Goal: Task Accomplishment & Management: Manage account settings

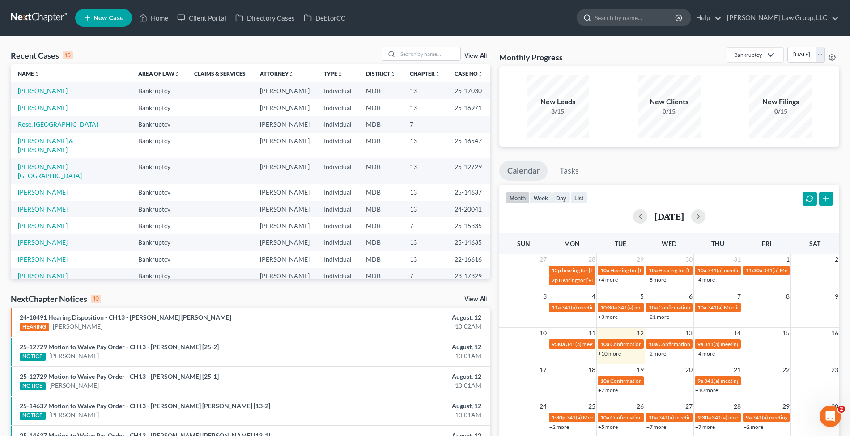
click at [667, 22] on input "search" at bounding box center [635, 17] width 82 height 17
paste input "Conner"
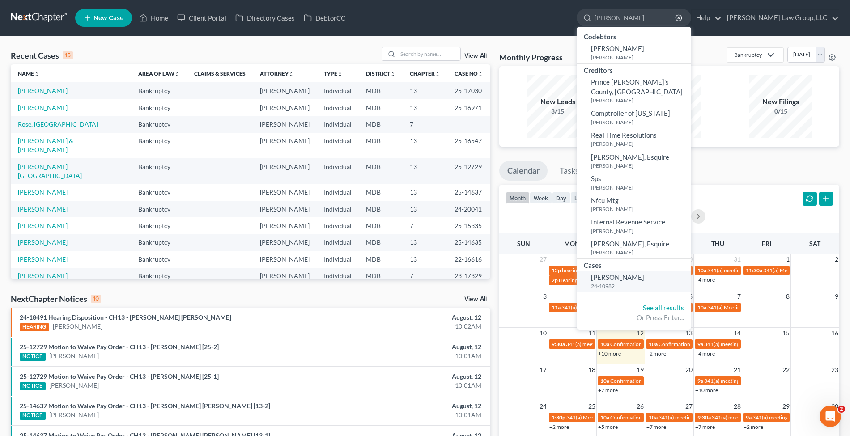
type input "Conner"
click at [644, 273] on span "[PERSON_NAME]" at bounding box center [617, 277] width 53 height 8
select select "2"
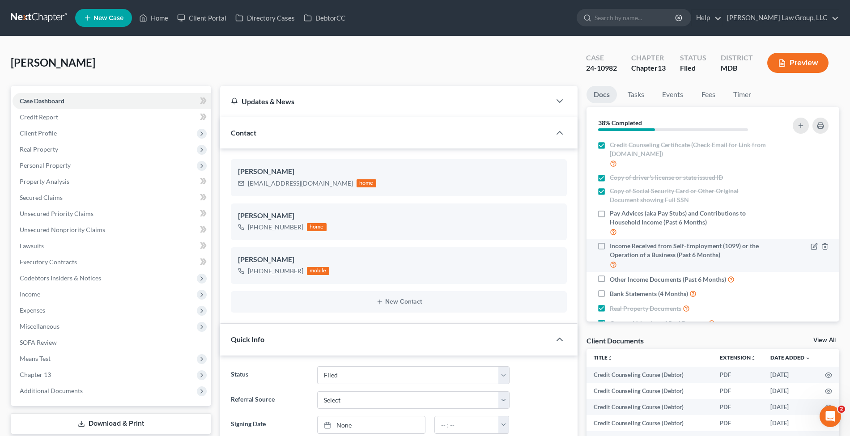
scroll to position [21, 0]
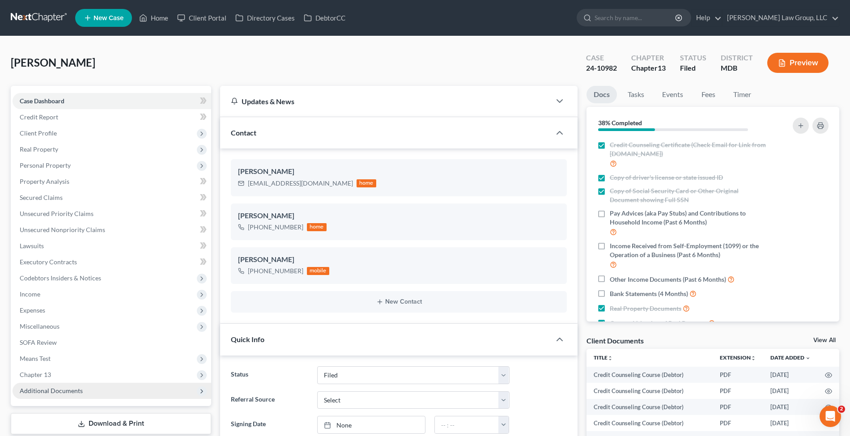
click at [94, 389] on span "Additional Documents" at bounding box center [112, 391] width 199 height 16
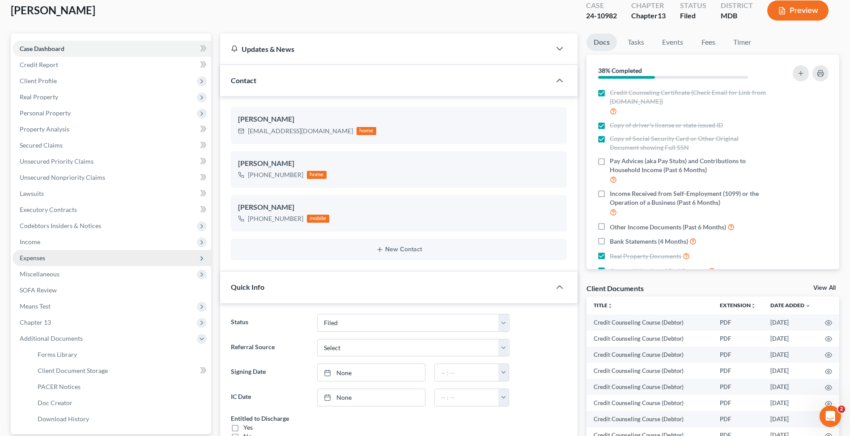
scroll to position [59, 0]
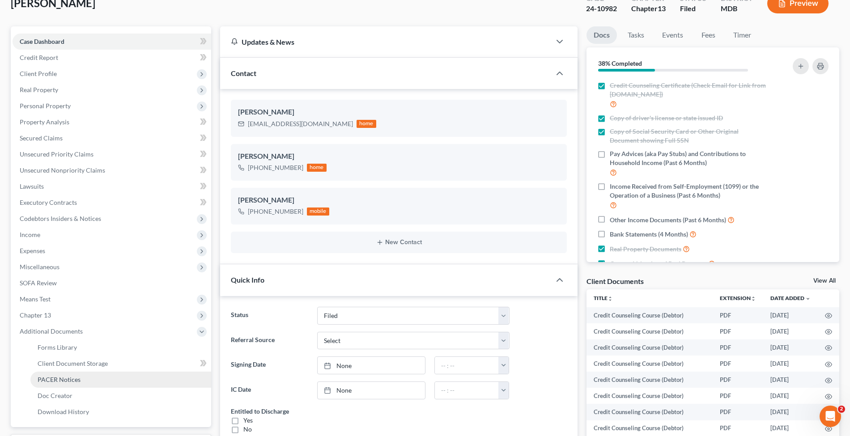
click at [76, 373] on link "PACER Notices" at bounding box center [120, 380] width 181 height 16
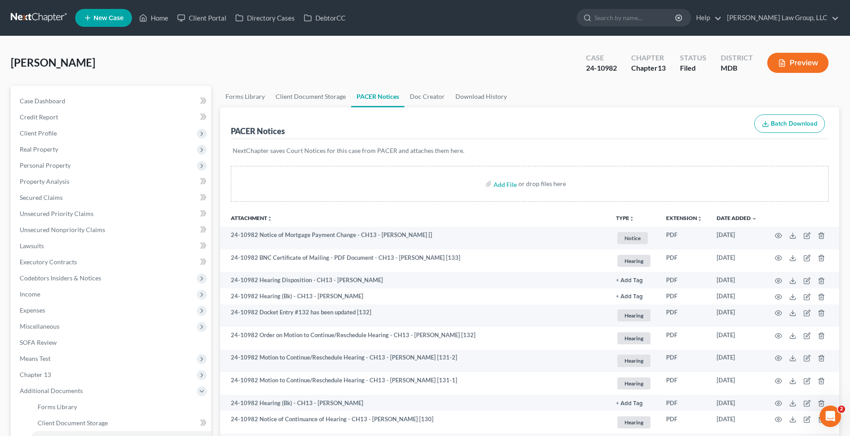
click at [24, 66] on span "[PERSON_NAME]" at bounding box center [53, 62] width 85 height 13
click at [24, 65] on span "[PERSON_NAME]" at bounding box center [53, 62] width 85 height 13
copy div "Conner, Connie Upgraded"
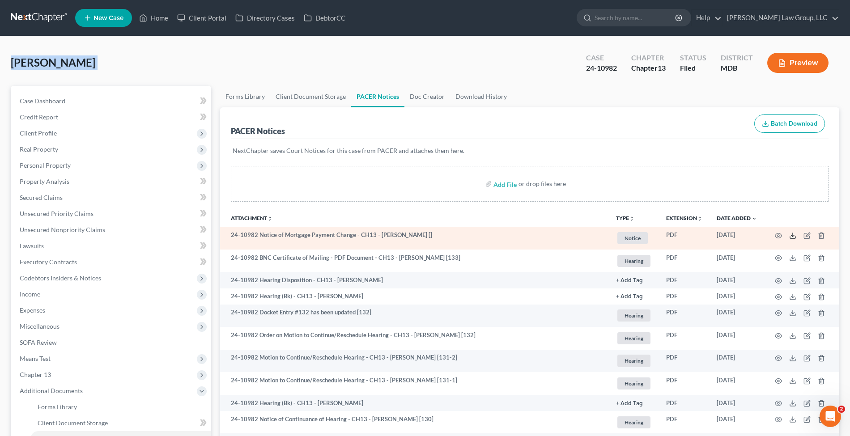
click at [790, 233] on icon at bounding box center [792, 235] width 7 height 7
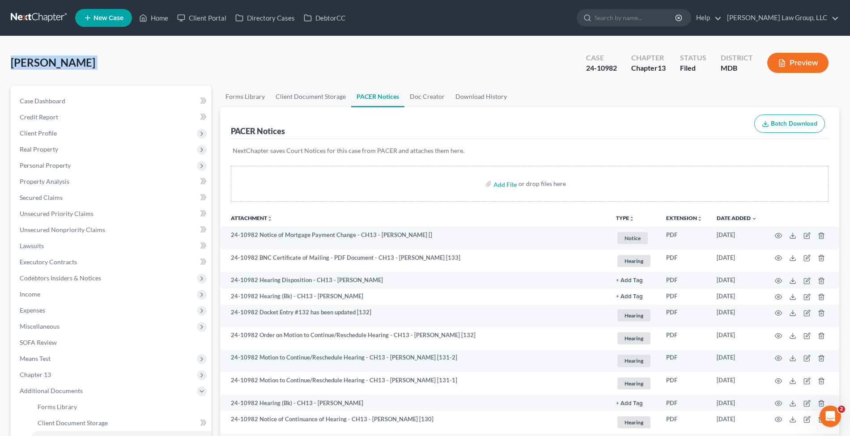
select select "2"
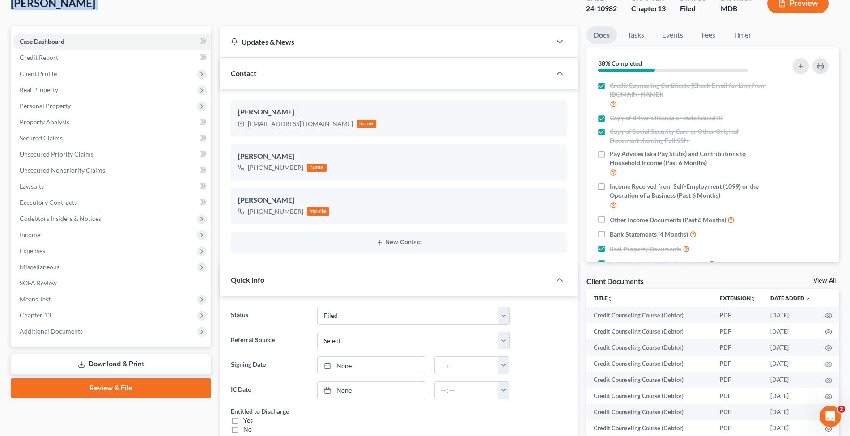
scroll to position [21, 0]
click at [301, 122] on div "conniejconner@hotmail.com" at bounding box center [300, 123] width 105 height 9
click at [301, 121] on div "conniejconner@hotmail.com" at bounding box center [300, 123] width 105 height 9
copy div "conniejconner@hotmail.com"
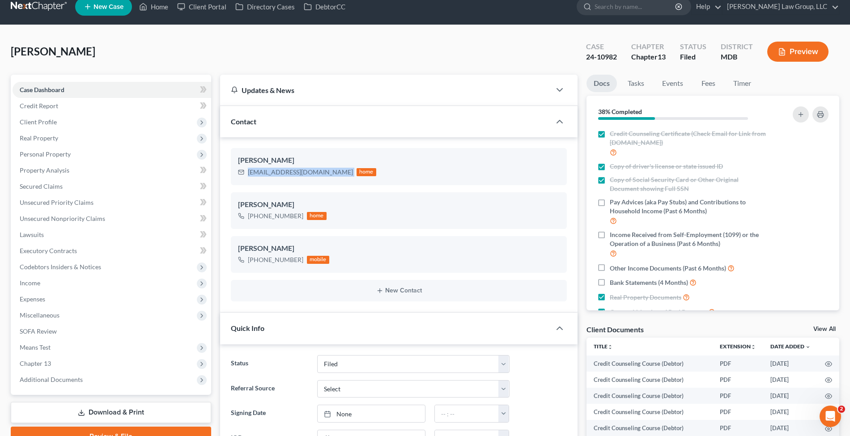
scroll to position [0, 0]
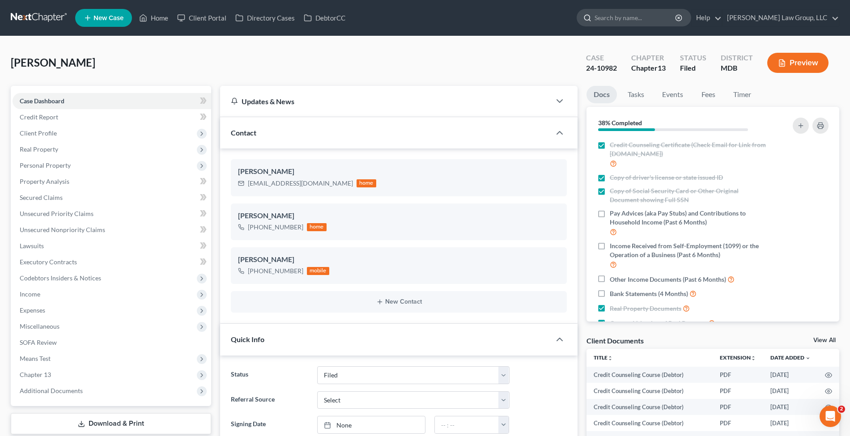
click at [666, 17] on input "search" at bounding box center [635, 17] width 82 height 17
paste input "Strumsky"
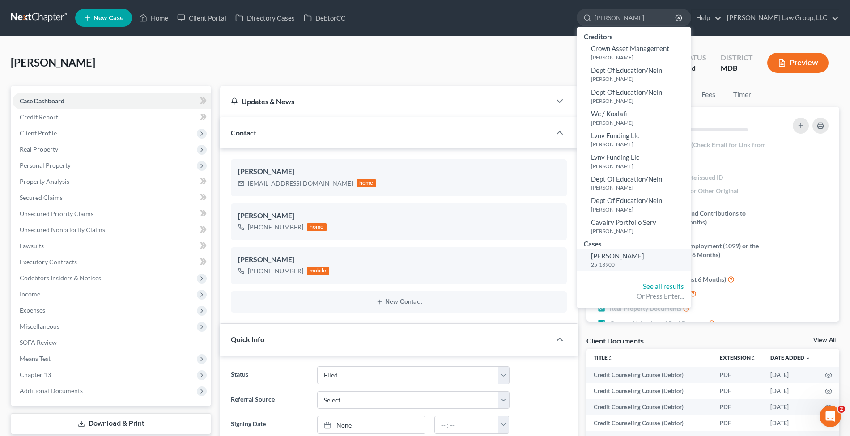
type input "Strumsky"
click at [643, 263] on small "25-13900" at bounding box center [640, 265] width 98 height 8
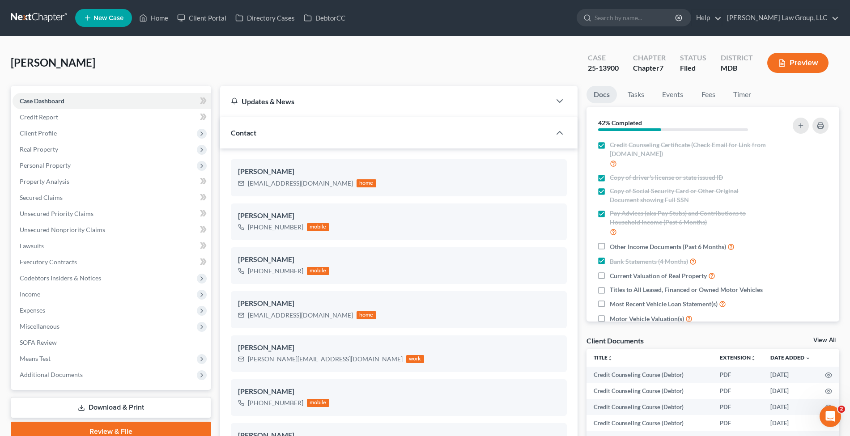
click at [59, 61] on span "Strumsky, Kristen" at bounding box center [53, 62] width 85 height 13
copy div "Strumsky, Kristen Upgraded"
click at [77, 380] on span "Additional Documents" at bounding box center [112, 375] width 199 height 16
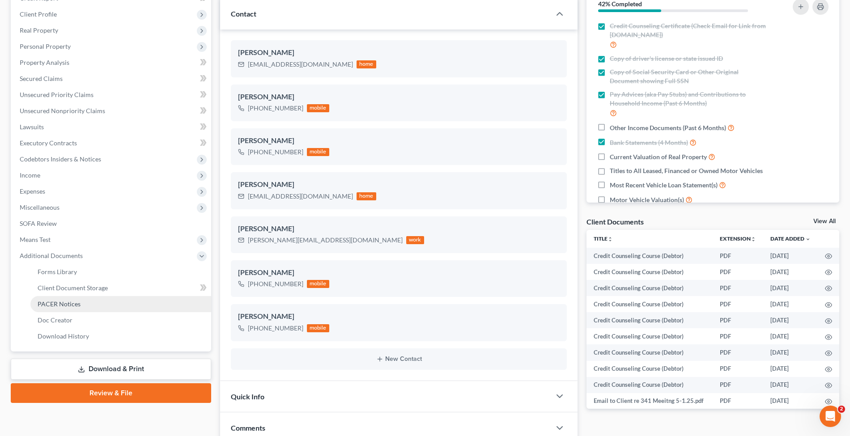
click at [90, 306] on link "PACER Notices" at bounding box center [120, 304] width 181 height 16
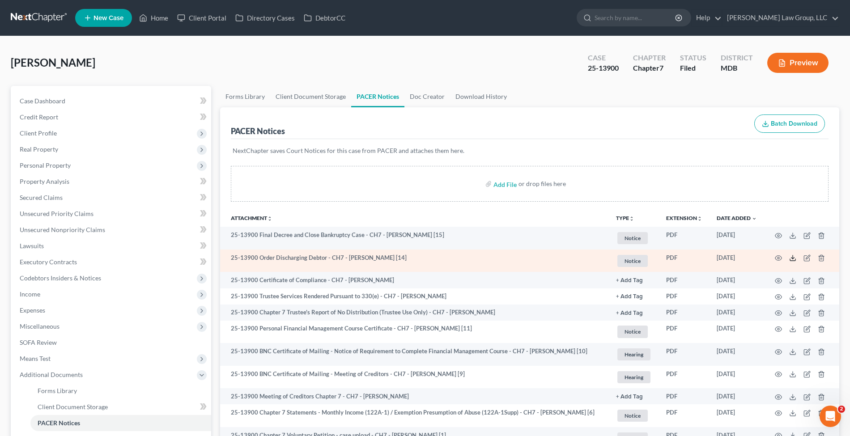
click at [791, 259] on icon at bounding box center [792, 257] width 7 height 7
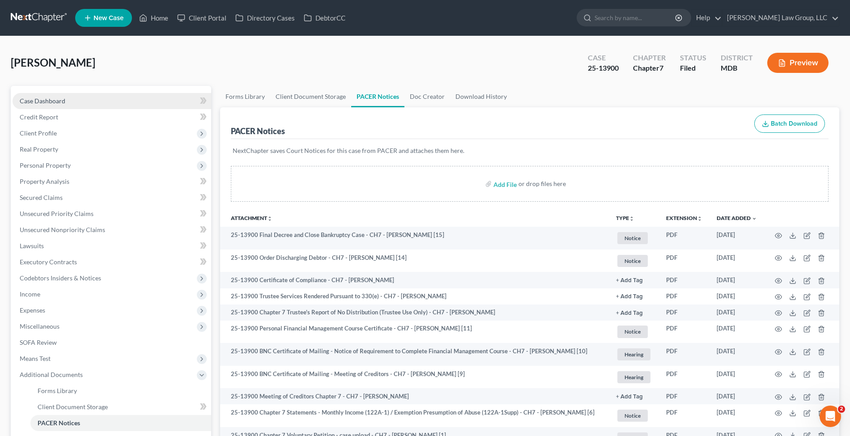
click at [85, 95] on link "Case Dashboard" at bounding box center [112, 101] width 199 height 16
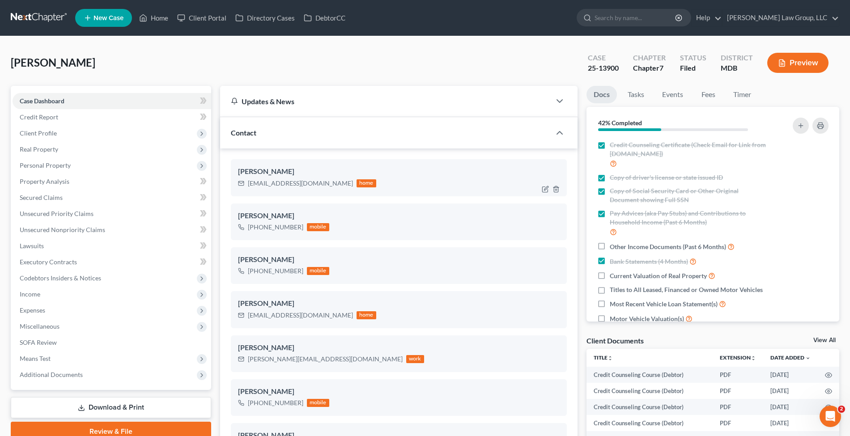
click at [291, 179] on div "kstrumsky@myyahoo.com" at bounding box center [300, 183] width 105 height 9
click at [291, 181] on div "kstrumsky@myyahoo.com" at bounding box center [300, 183] width 105 height 9
copy div "kstrumsky@myyahoo.com"
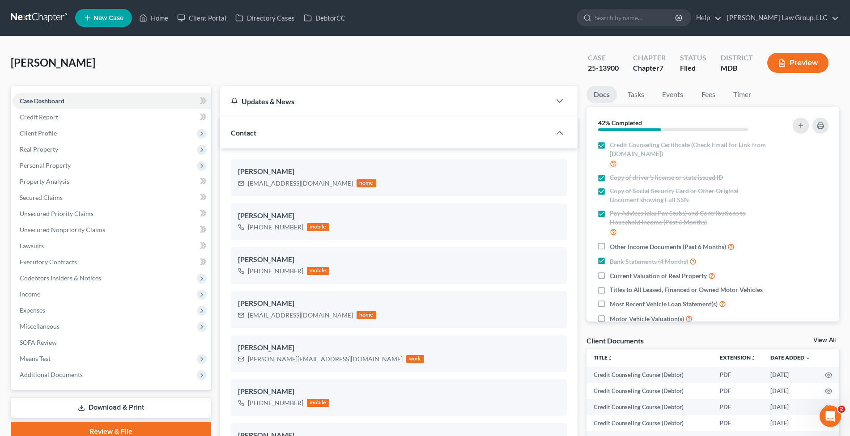
click at [665, 8] on ul "New Case Home Client Portal Directory Cases DebtorCC - No Result - See all resu…" at bounding box center [457, 17] width 764 height 23
click at [663, 18] on input "search" at bounding box center [635, 17] width 82 height 17
paste input "Brown"
type input "Brown"
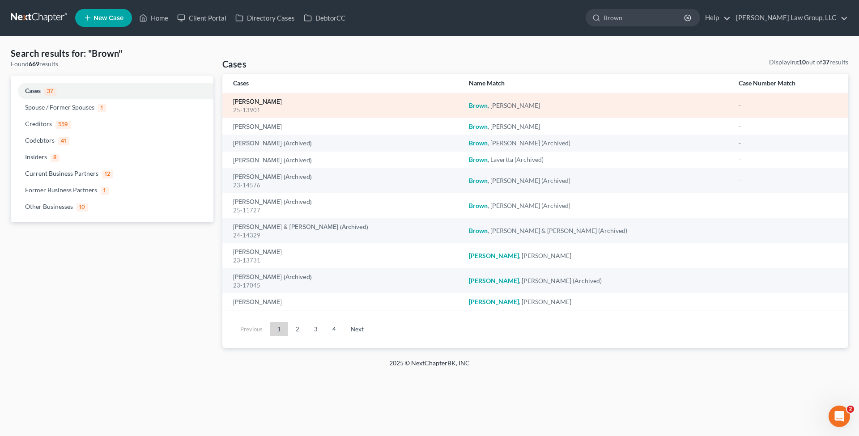
click at [261, 99] on link "Brown, Kristin" at bounding box center [257, 102] width 49 height 6
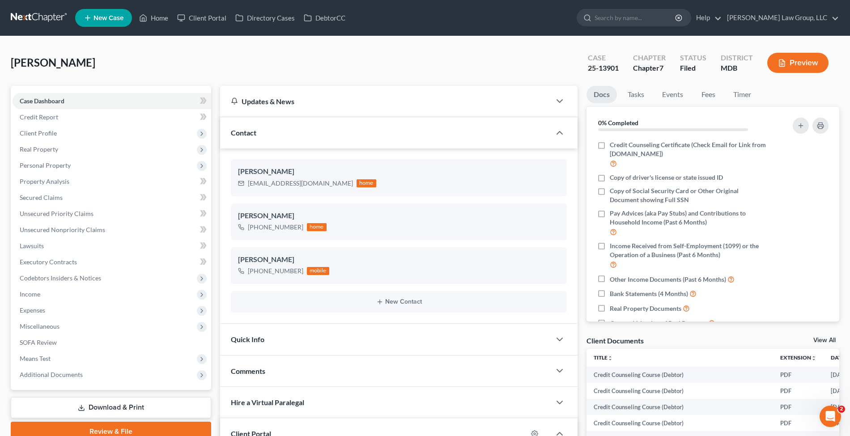
click at [67, 56] on span "Brown, Kristin" at bounding box center [53, 62] width 85 height 13
copy div "Brown, Kristin Upgraded"
click at [40, 370] on span "Additional Documents" at bounding box center [112, 375] width 199 height 16
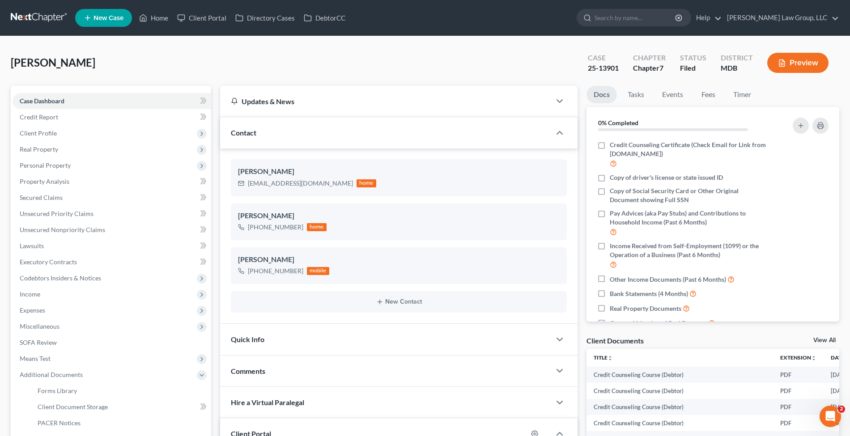
scroll to position [179, 0]
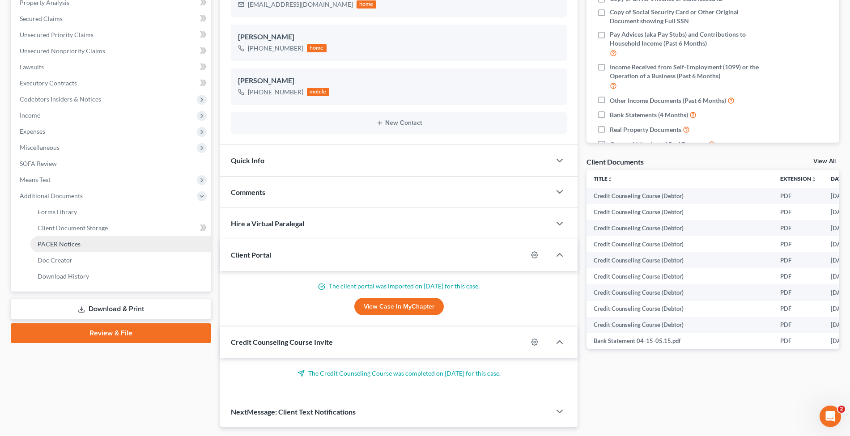
click at [64, 245] on span "PACER Notices" at bounding box center [59, 244] width 43 height 8
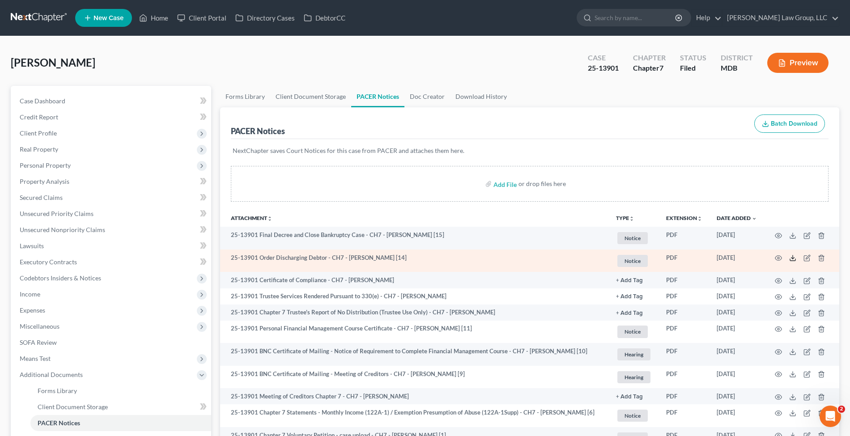
click at [792, 259] on icon at bounding box center [792, 257] width 7 height 7
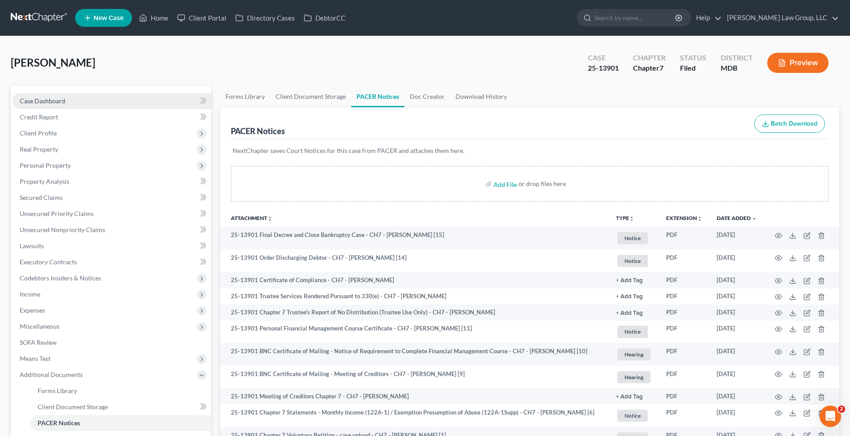
click at [110, 98] on link "Case Dashboard" at bounding box center [112, 101] width 199 height 16
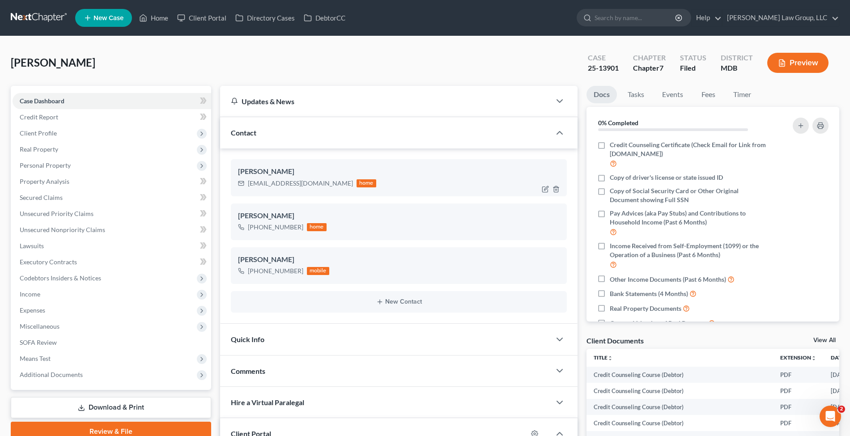
click at [284, 179] on div "ms.kristinbrown@gmail.com" at bounding box center [300, 183] width 105 height 9
copy div "ms.kristinbrown@gmail.com"
click at [61, 17] on link at bounding box center [39, 18] width 57 height 16
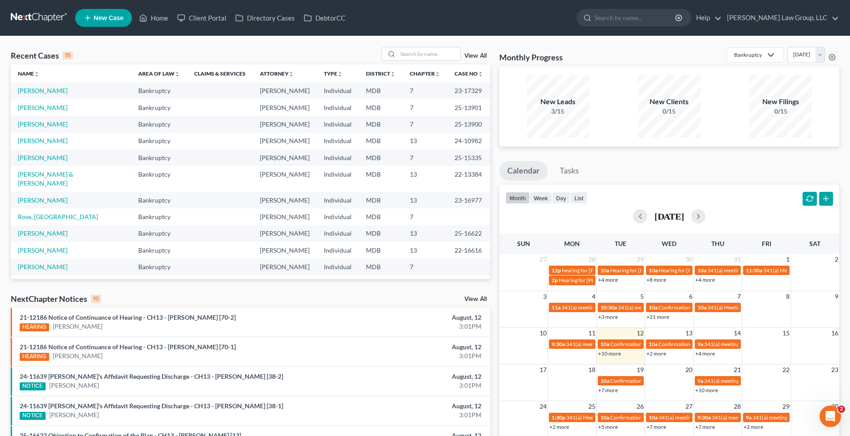
click at [482, 54] on link "View All" at bounding box center [475, 56] width 22 height 6
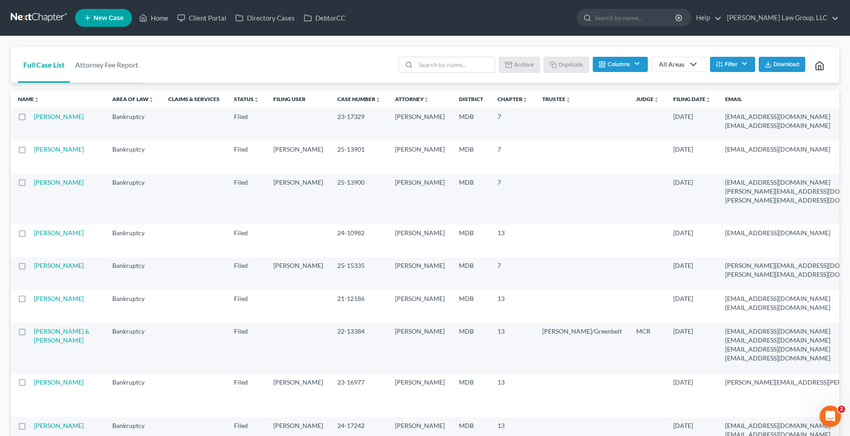
click at [30, 152] on label at bounding box center [30, 152] width 0 height 0
click at [34, 151] on input "checkbox" at bounding box center [37, 148] width 6 height 6
checkbox input "true"
click at [30, 185] on label at bounding box center [30, 185] width 0 height 0
click at [34, 184] on input "checkbox" at bounding box center [37, 181] width 6 height 6
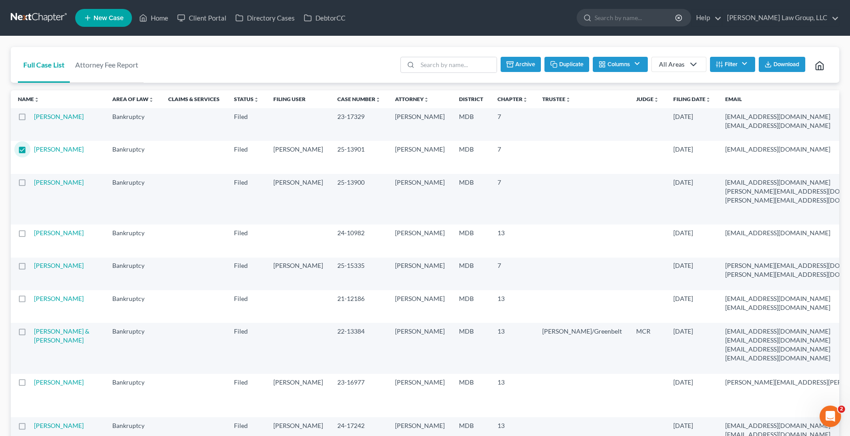
checkbox input "true"
click at [527, 66] on button "Archive" at bounding box center [520, 64] width 40 height 15
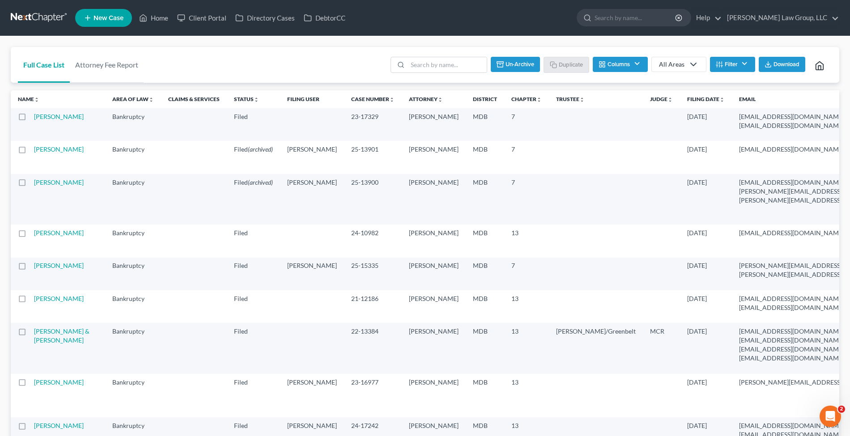
checkbox input "false"
click at [54, 17] on link at bounding box center [39, 18] width 57 height 16
